Goal: Task Accomplishment & Management: Use online tool/utility

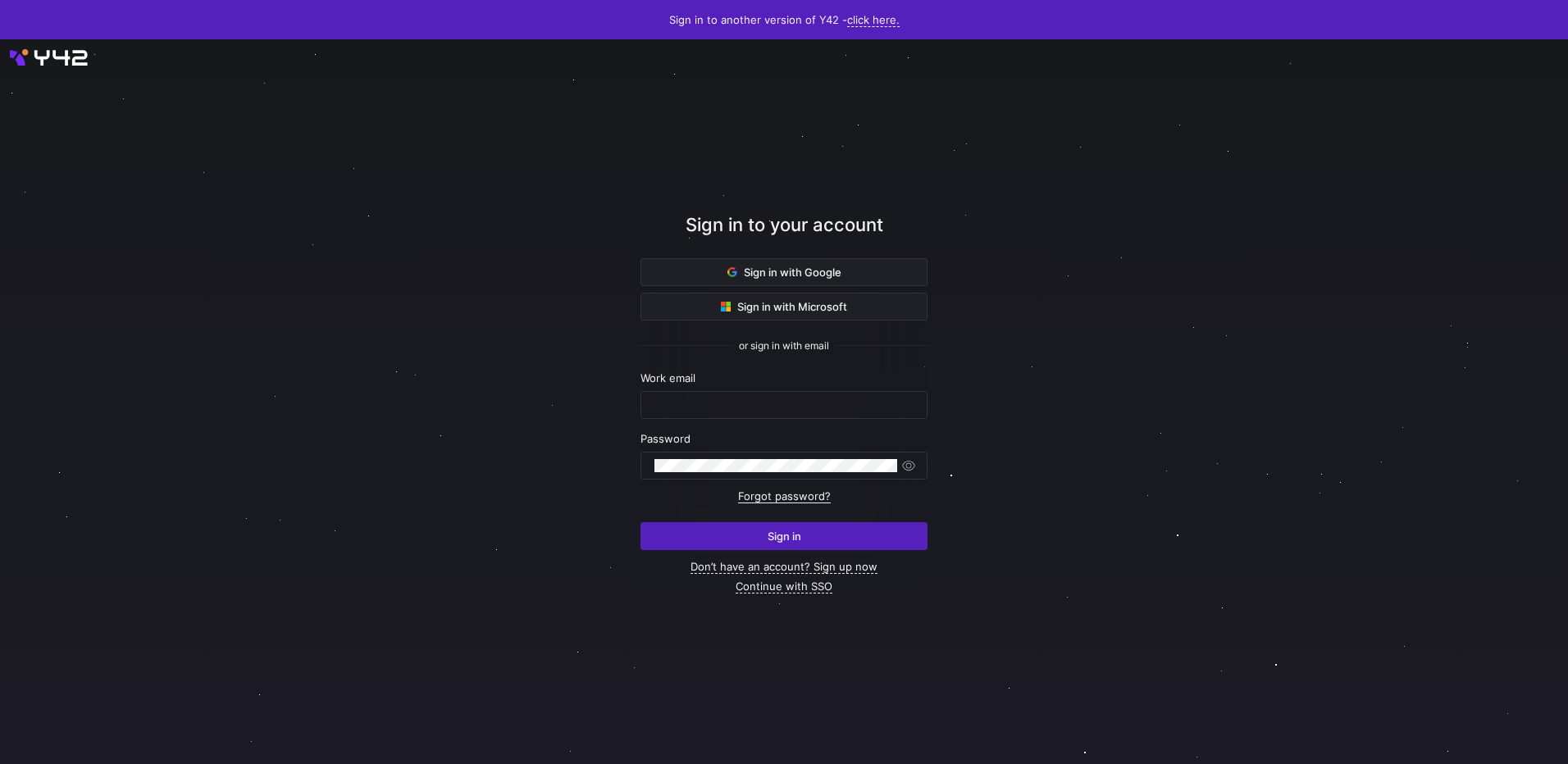
type input "ralph.sumbingco@cambridge.org"
click at [813, 590] on link "Continue with SSO" at bounding box center [784, 586] width 97 height 14
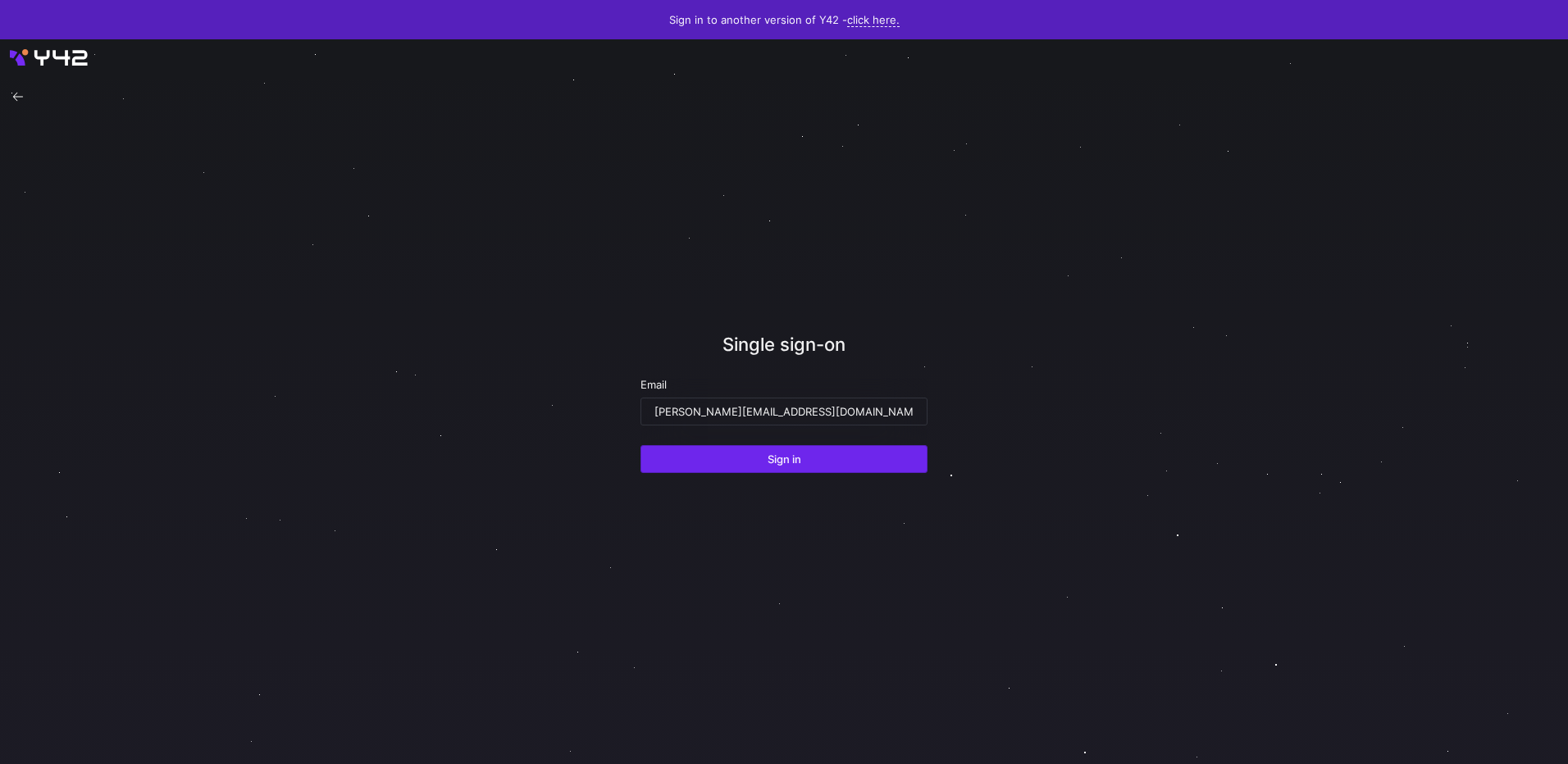
click at [792, 463] on span "Sign in" at bounding box center [784, 459] width 34 height 13
click at [13, 97] on icon at bounding box center [18, 97] width 10 height 8
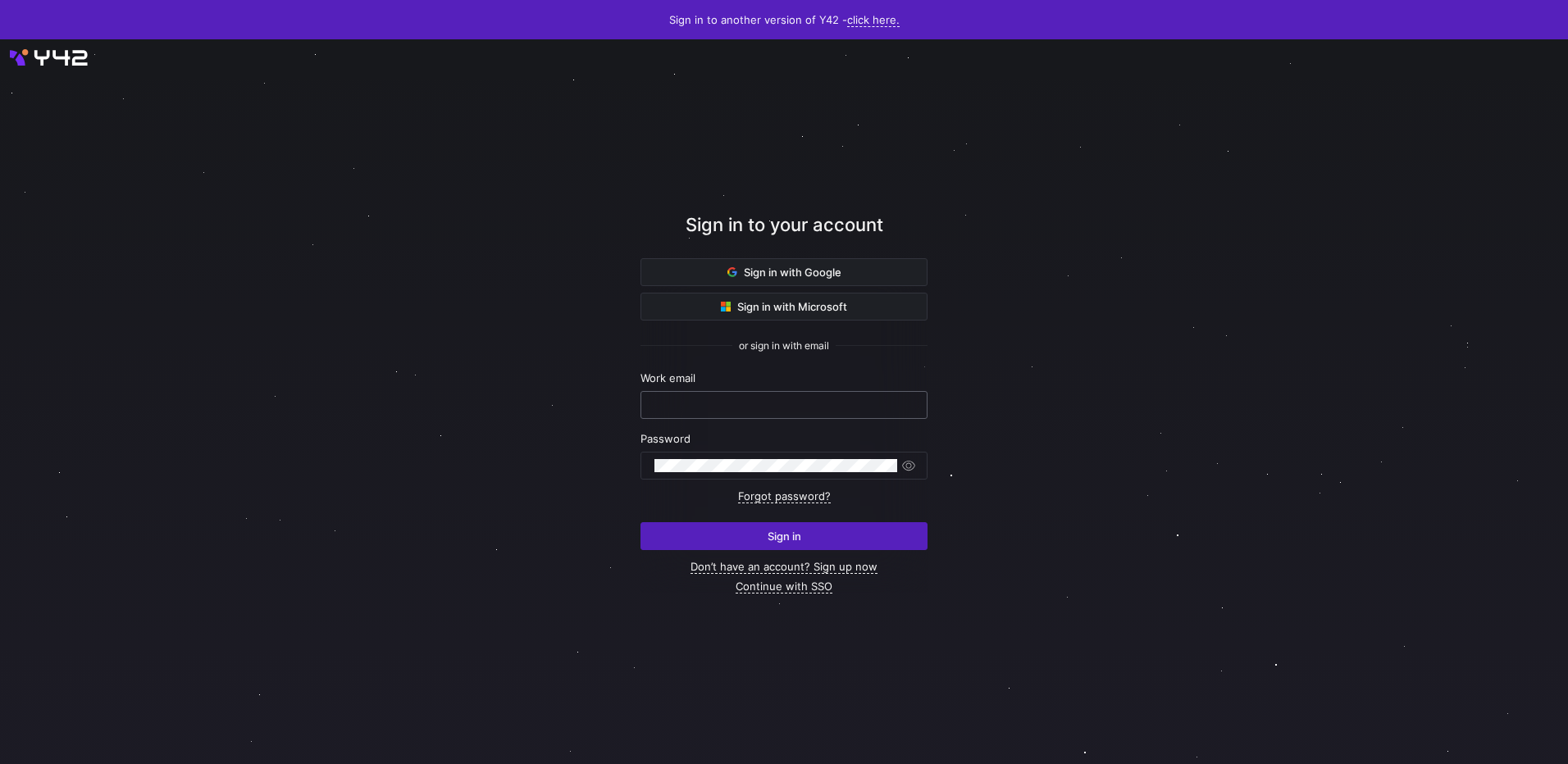
type input "ralph.sumbingco@cambridge.org"
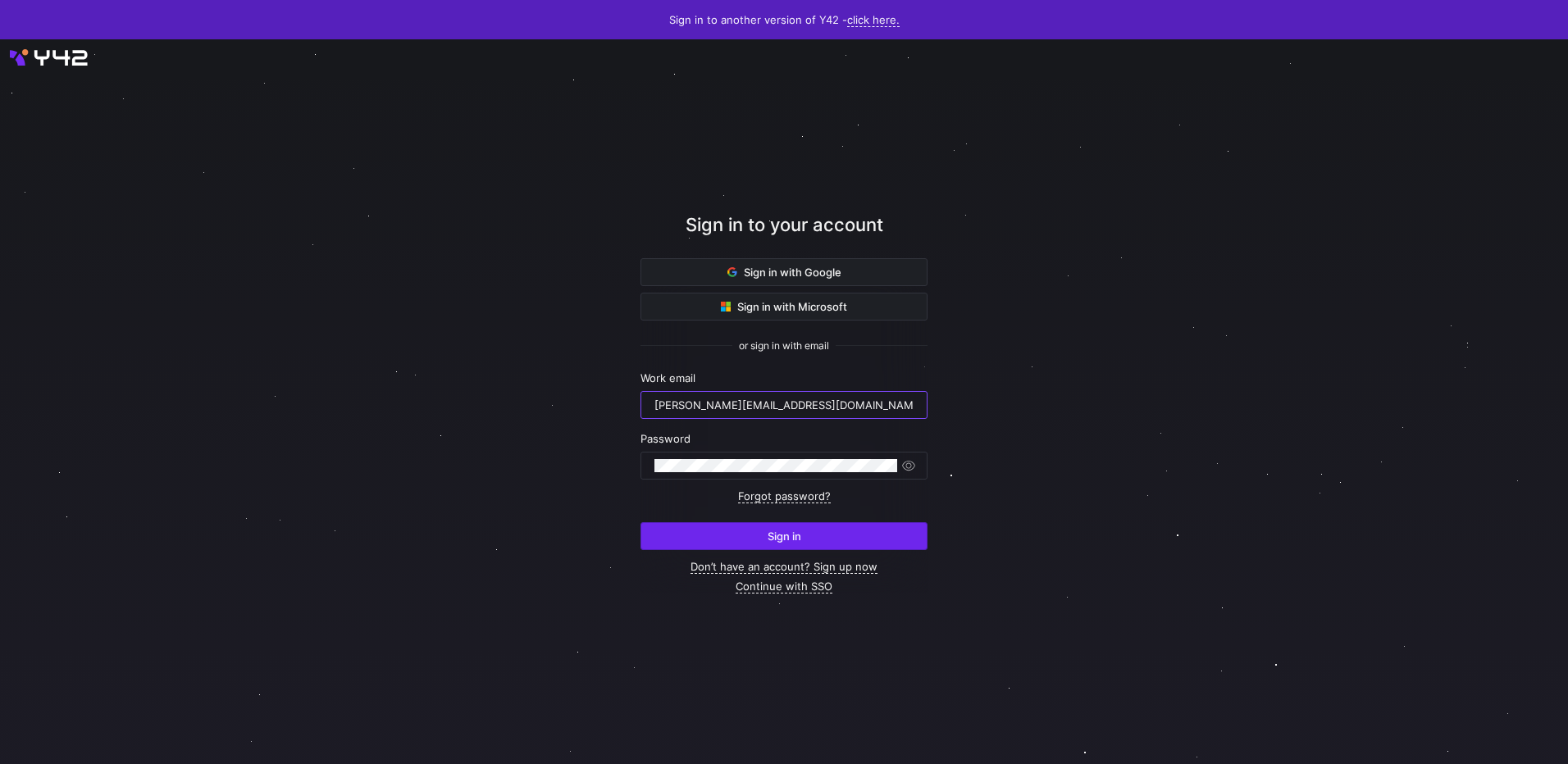
click at [764, 530] on span "submit" at bounding box center [784, 536] width 285 height 26
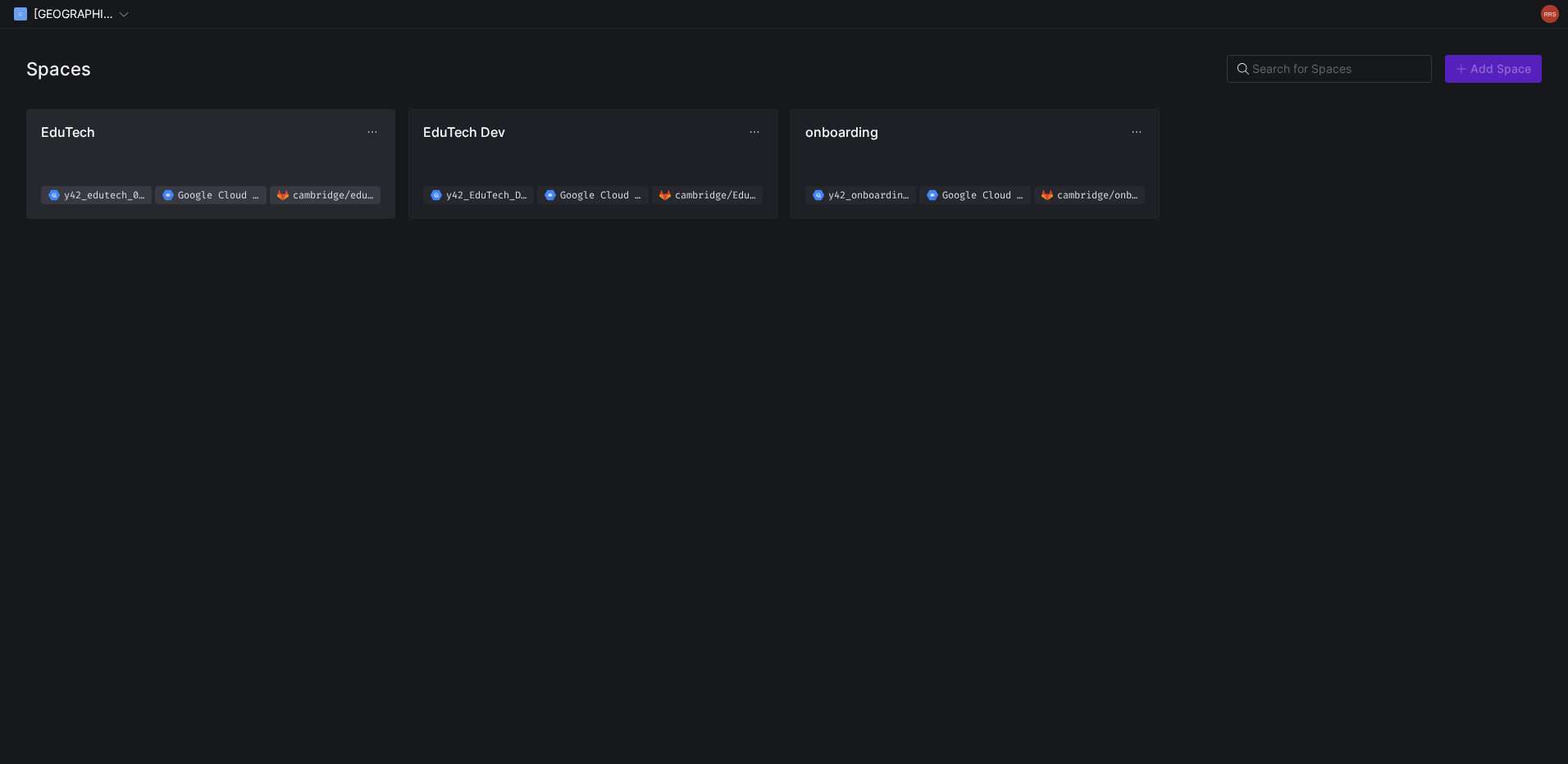
click at [244, 154] on span "EduTech y42_edutech_02f619b8d4e94d2ab8830fef0a38a076 Google Cloud Storage cambr…" at bounding box center [210, 164] width 340 height 80
